Goal: Information Seeking & Learning: Learn about a topic

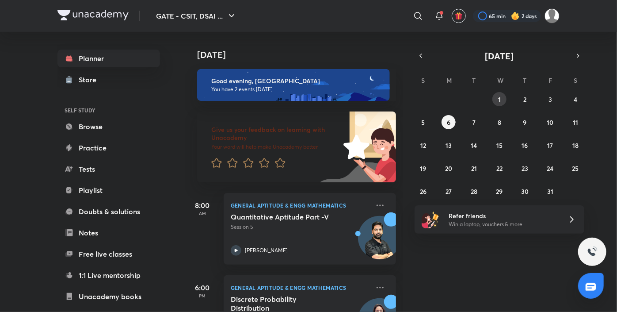
click at [503, 98] on button "1" at bounding box center [499, 99] width 14 height 14
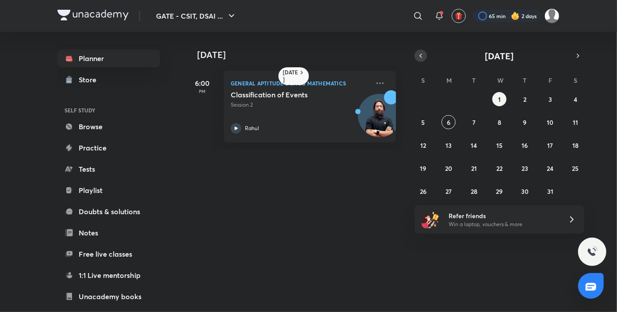
click at [418, 50] on button "button" at bounding box center [421, 56] width 12 height 12
click at [476, 194] on abbr "30" at bounding box center [474, 191] width 8 height 8
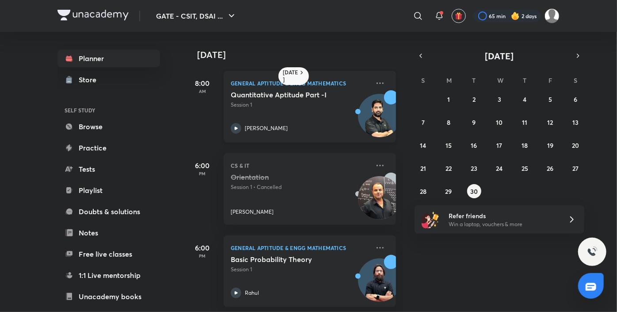
click at [318, 108] on p "Session 1" at bounding box center [300, 105] width 139 height 8
